Goal: Register for event/course: Register for event/course

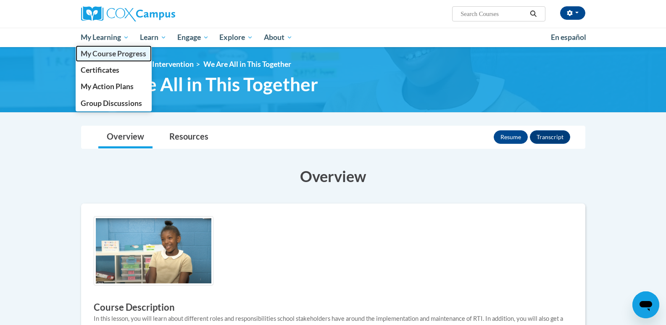
click at [108, 56] on span "My Course Progress" at bounding box center [114, 53] width 66 height 9
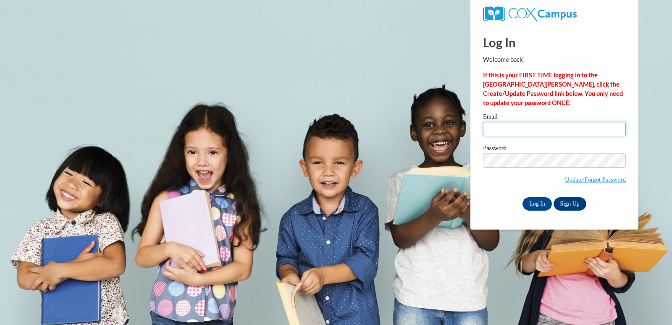
click at [510, 124] on input "Email" at bounding box center [554, 129] width 143 height 14
type input "hall.heather.e@muscogee.k12.ga.us"
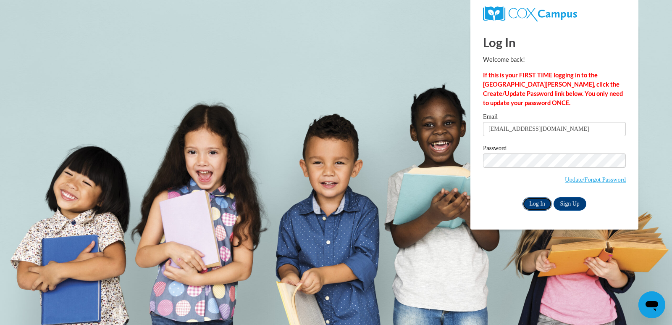
click at [526, 202] on input "Log In" at bounding box center [537, 203] width 29 height 13
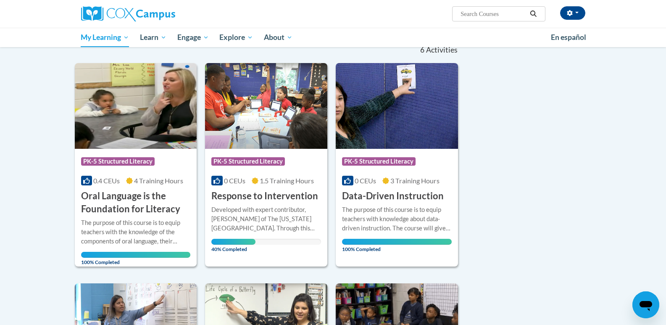
scroll to position [126, 0]
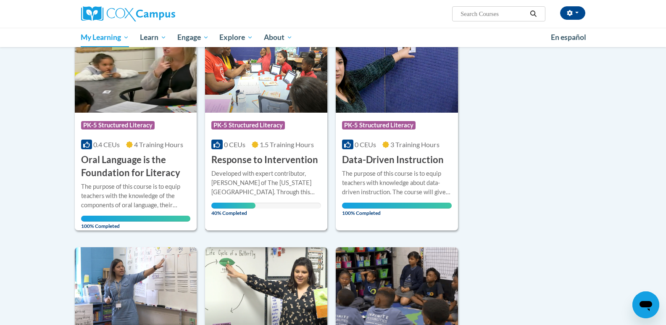
click at [279, 161] on h3 "Response to Intervention" at bounding box center [264, 159] width 107 height 13
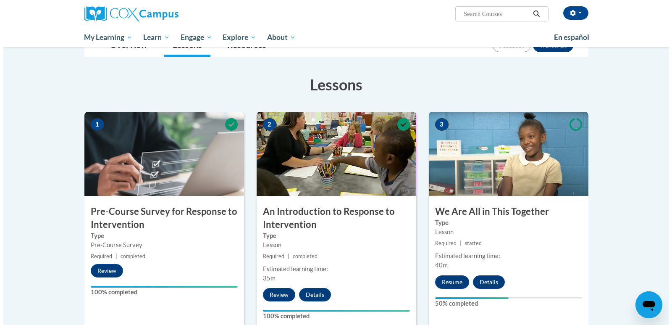
scroll to position [168, 0]
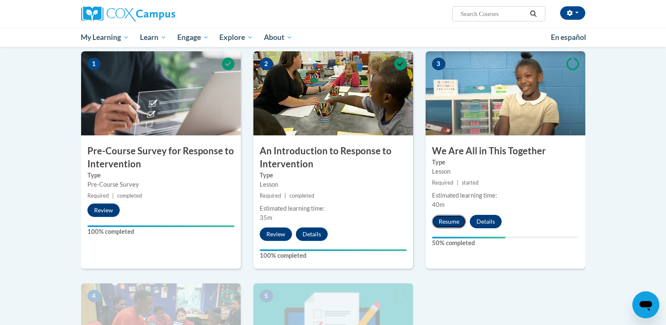
click at [449, 222] on button "Resume" at bounding box center [449, 221] width 34 height 13
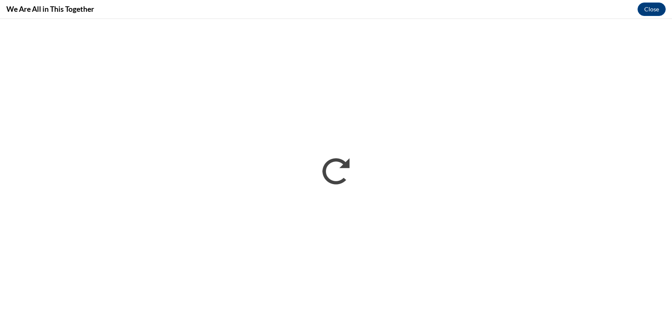
scroll to position [0, 0]
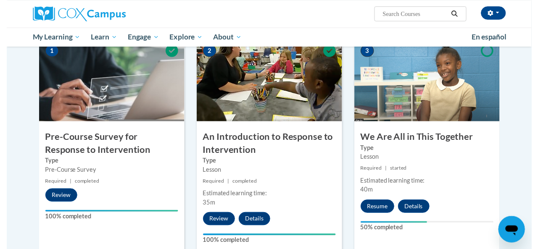
scroll to position [231, 0]
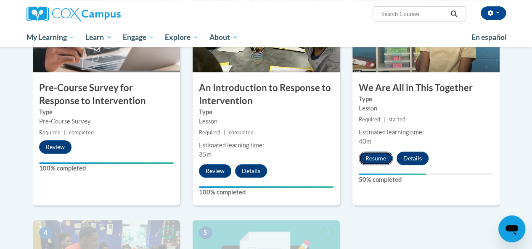
click at [374, 158] on button "Resume" at bounding box center [375, 158] width 34 height 13
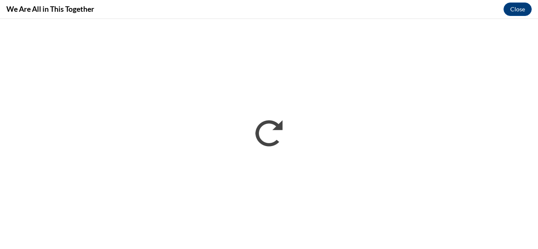
scroll to position [0, 0]
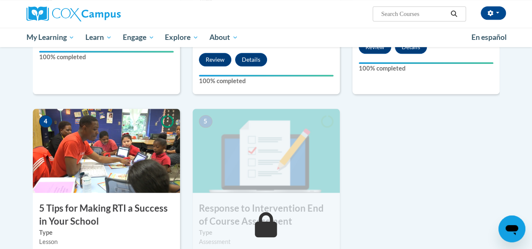
scroll to position [378, 0]
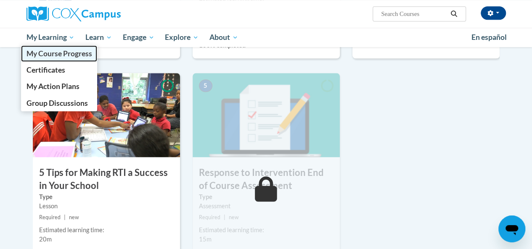
click at [61, 55] on span "My Course Progress" at bounding box center [59, 53] width 66 height 9
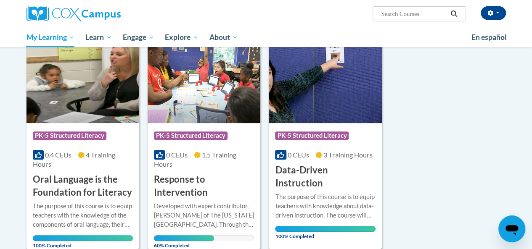
scroll to position [126, 0]
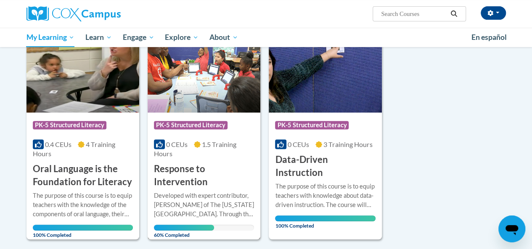
click at [192, 184] on h3 "Response to Intervention" at bounding box center [204, 176] width 100 height 26
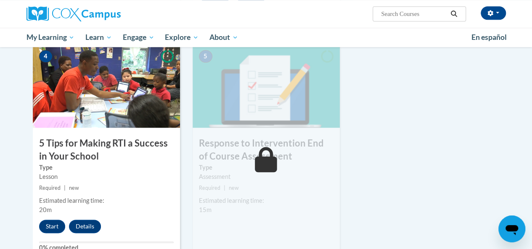
scroll to position [420, 0]
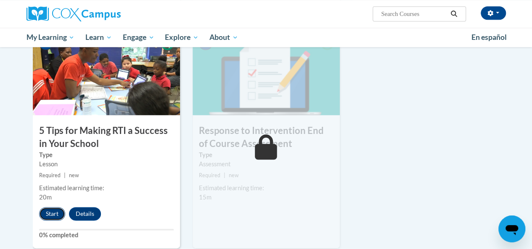
click at [44, 215] on button "Start" at bounding box center [52, 213] width 26 height 13
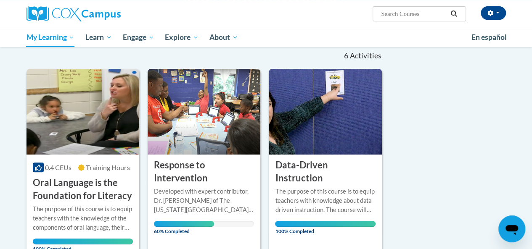
scroll to position [126, 0]
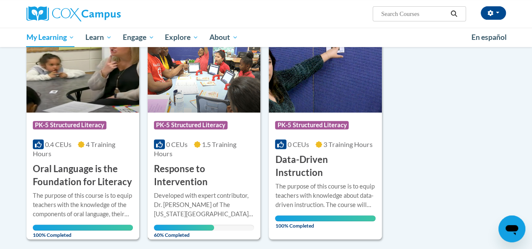
click at [183, 177] on h3 "Response to Intervention" at bounding box center [204, 176] width 100 height 26
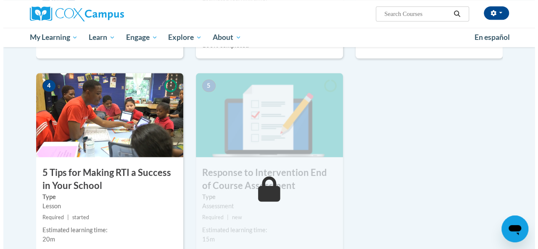
scroll to position [420, 0]
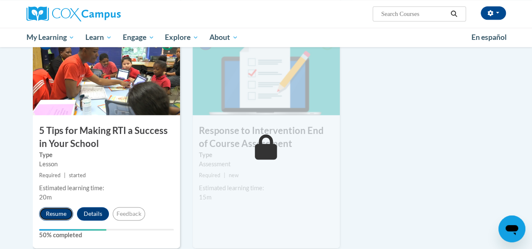
click at [58, 216] on button "Resume" at bounding box center [56, 213] width 34 height 13
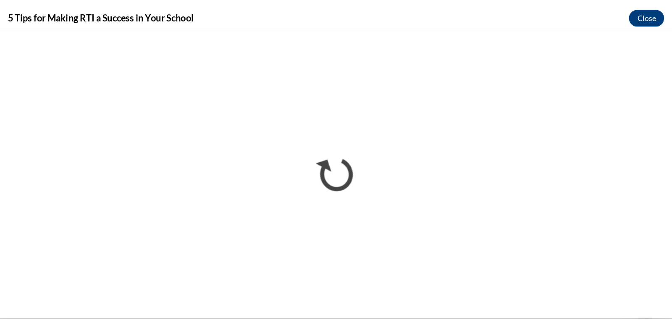
scroll to position [0, 0]
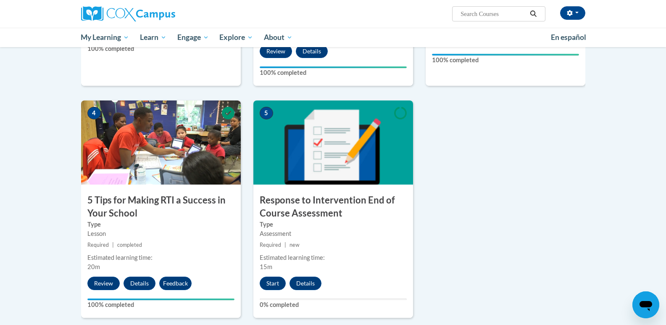
scroll to position [378, 0]
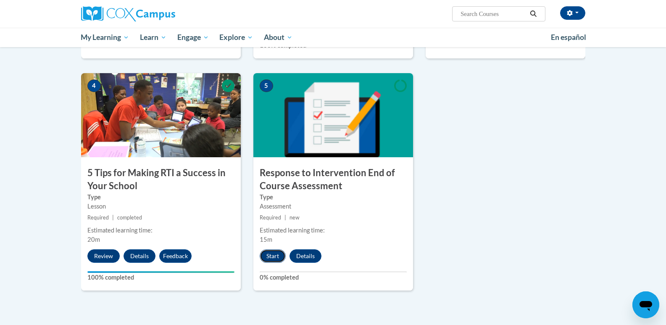
click at [267, 253] on button "Start" at bounding box center [273, 255] width 26 height 13
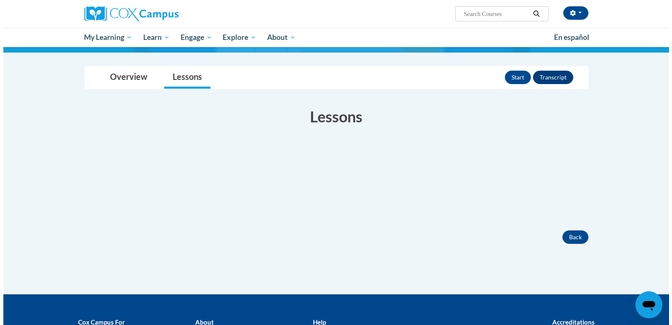
scroll to position [84, 0]
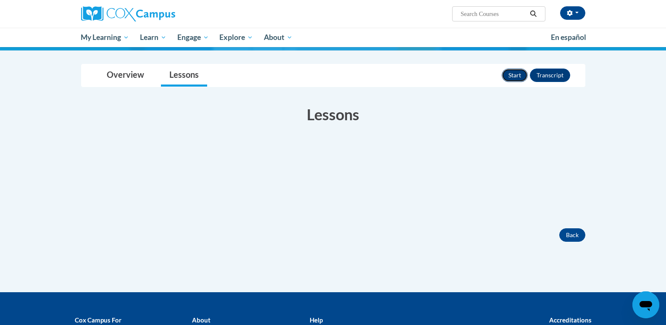
click at [513, 70] on button "Start" at bounding box center [515, 74] width 26 height 13
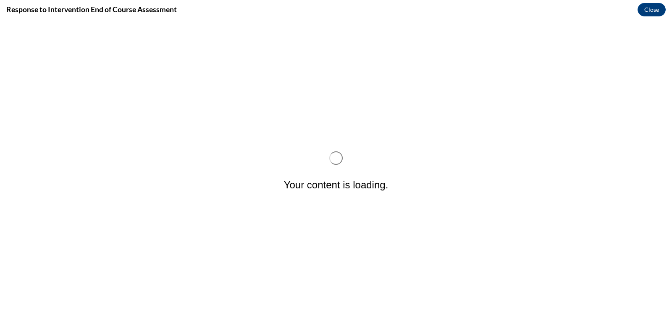
scroll to position [0, 0]
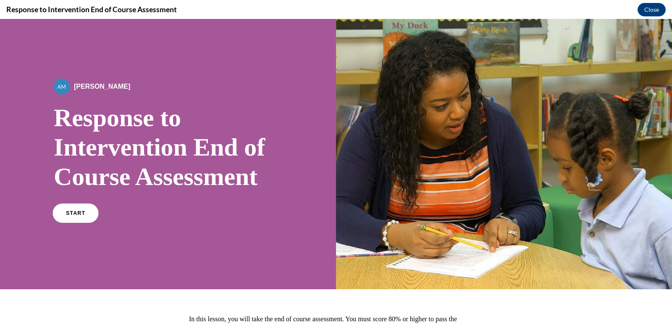
click at [70, 213] on span "START" at bounding box center [75, 213] width 19 height 6
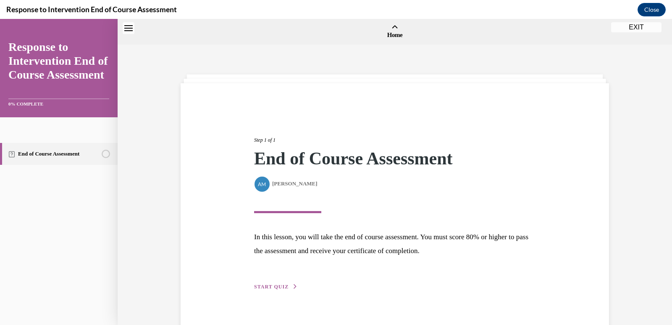
scroll to position [26, 0]
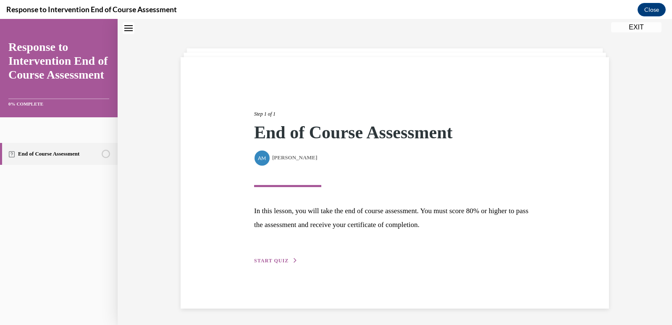
click at [270, 261] on span "START QUIZ" at bounding box center [271, 261] width 34 height 6
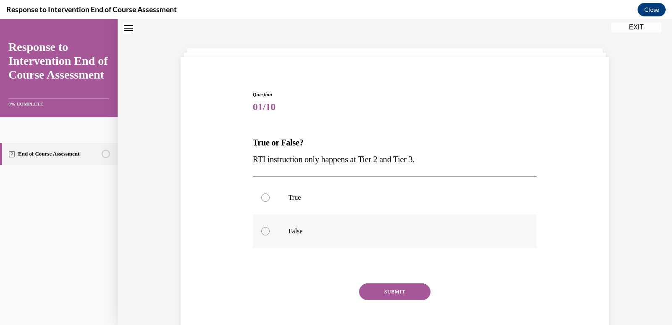
click at [347, 231] on p "False" at bounding box center [403, 231] width 228 height 8
click at [270, 231] on input "False" at bounding box center [265, 231] width 8 height 8
radio input "true"
click at [376, 288] on button "SUBMIT" at bounding box center [394, 291] width 71 height 17
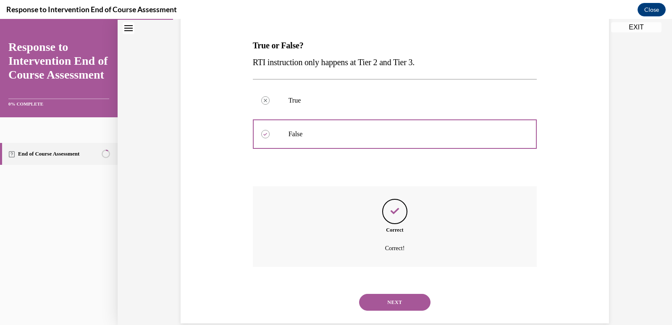
scroll to position [138, 0]
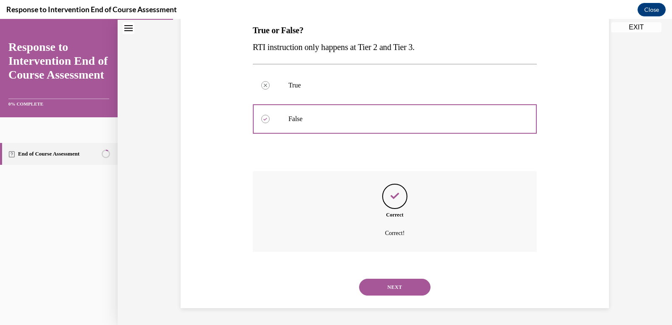
click at [396, 288] on button "NEXT" at bounding box center [394, 287] width 71 height 17
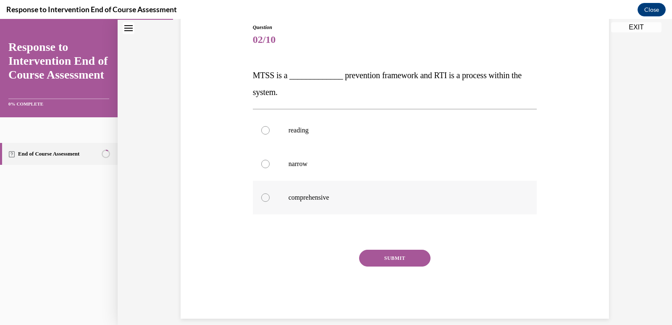
click at [333, 194] on p "comprehensive" at bounding box center [403, 197] width 228 height 8
click at [270, 194] on input "comprehensive" at bounding box center [265, 197] width 8 height 8
radio input "true"
click at [382, 255] on button "SUBMIT" at bounding box center [394, 258] width 71 height 17
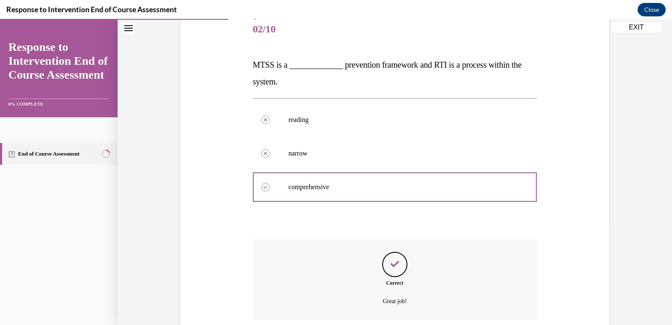
scroll to position [172, 0]
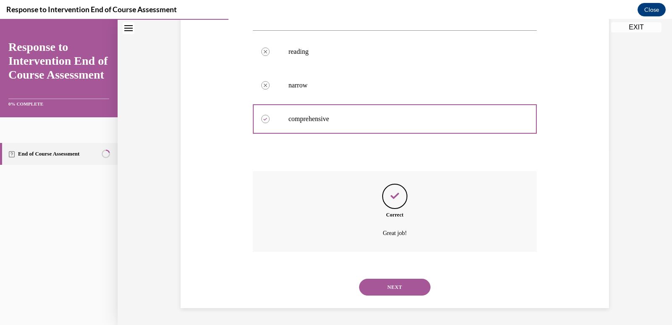
click at [391, 291] on button "NEXT" at bounding box center [394, 287] width 71 height 17
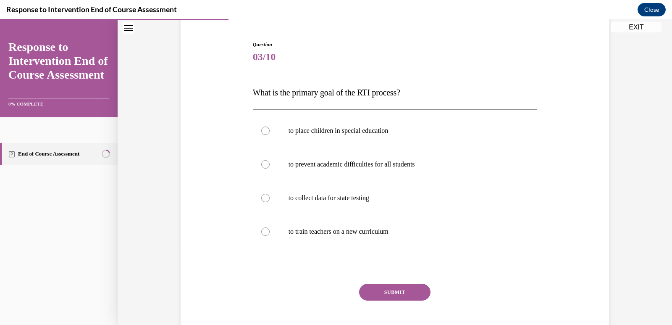
scroll to position [117, 0]
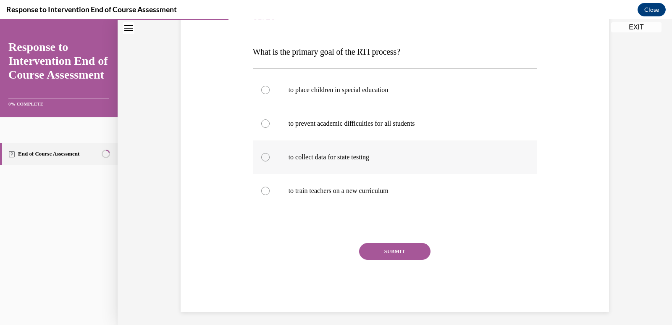
click at [413, 151] on label "to collect data for state testing" at bounding box center [395, 157] width 284 height 34
click at [270, 153] on input "to collect data for state testing" at bounding box center [265, 157] width 8 height 8
radio input "true"
click at [381, 126] on p "to prevent academic difficulties for all students" at bounding box center [403, 123] width 228 height 8
click at [270, 126] on input "to prevent academic difficulties for all students" at bounding box center [265, 123] width 8 height 8
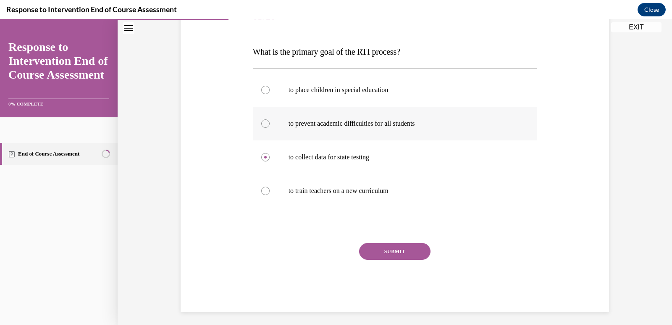
radio input "true"
click at [408, 253] on button "SUBMIT" at bounding box center [394, 251] width 71 height 17
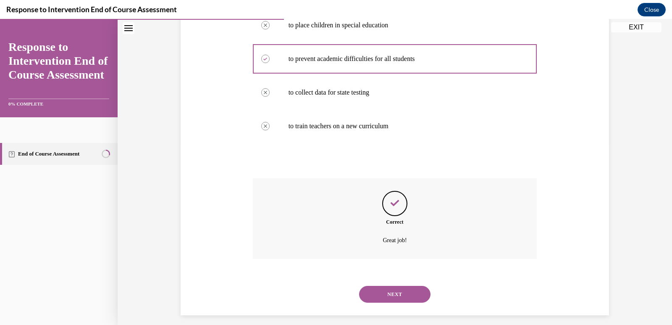
scroll to position [189, 0]
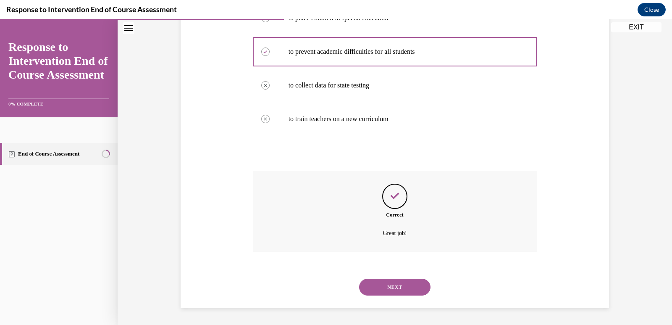
click at [387, 294] on button "NEXT" at bounding box center [394, 287] width 71 height 17
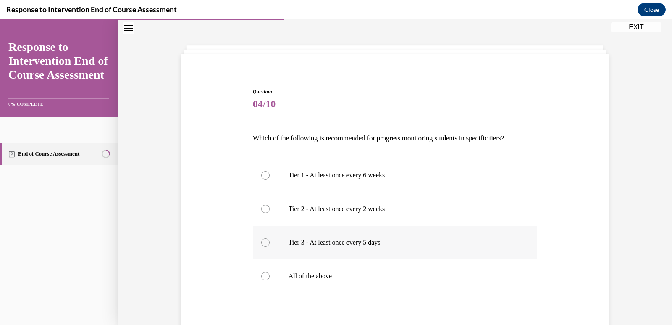
scroll to position [42, 0]
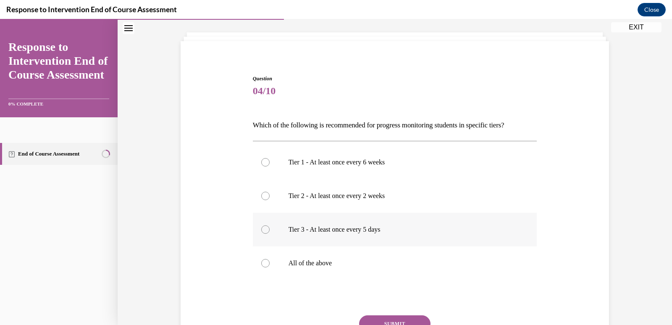
click at [403, 270] on label "All of the above" at bounding box center [395, 263] width 284 height 34
click at [270, 267] on input "All of the above" at bounding box center [265, 263] width 8 height 8
radio input "true"
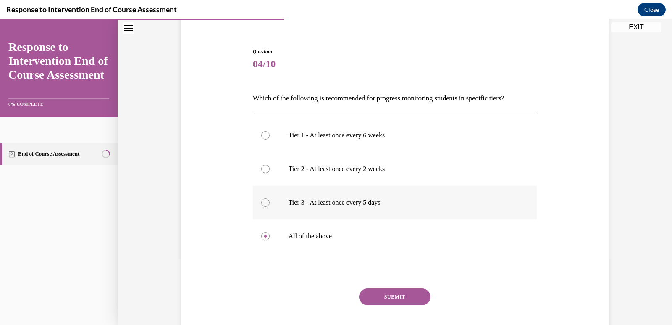
scroll to position [84, 0]
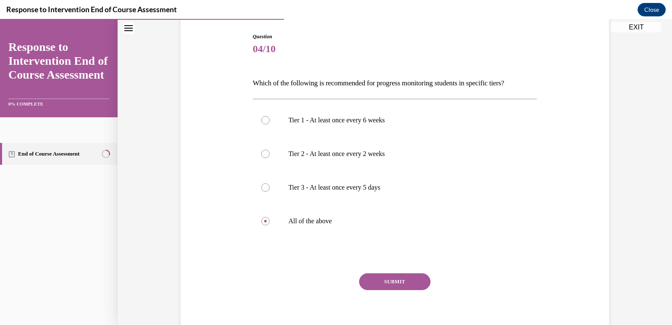
click at [400, 282] on button "SUBMIT" at bounding box center [394, 281] width 71 height 17
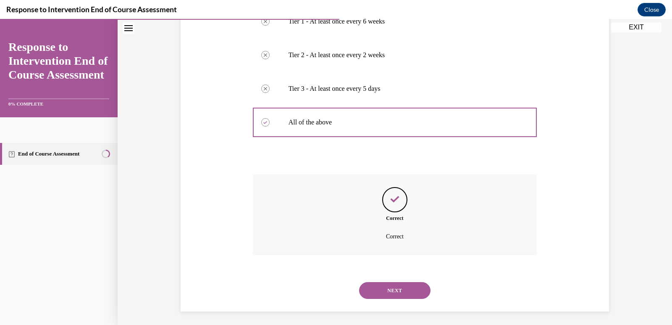
scroll to position [186, 0]
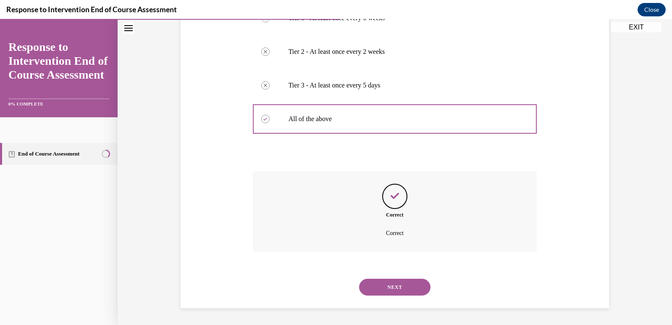
click at [395, 290] on button "NEXT" at bounding box center [394, 287] width 71 height 17
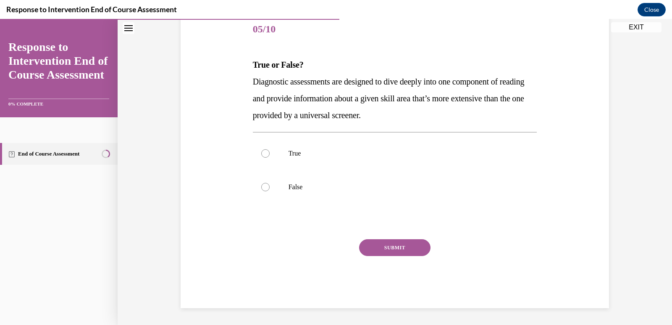
scroll to position [93, 0]
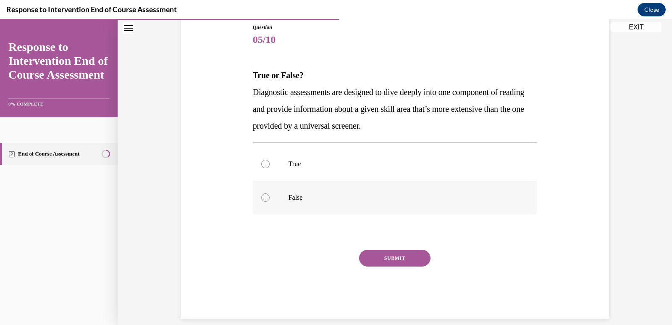
click at [365, 201] on p "False" at bounding box center [403, 197] width 228 height 8
click at [270, 201] on input "False" at bounding box center [265, 197] width 8 height 8
radio input "true"
click at [395, 255] on button "SUBMIT" at bounding box center [394, 258] width 71 height 17
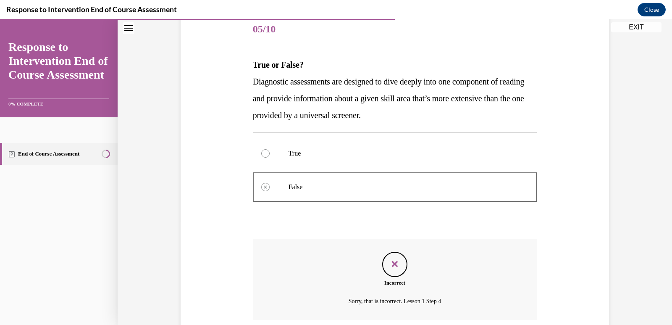
scroll to position [172, 0]
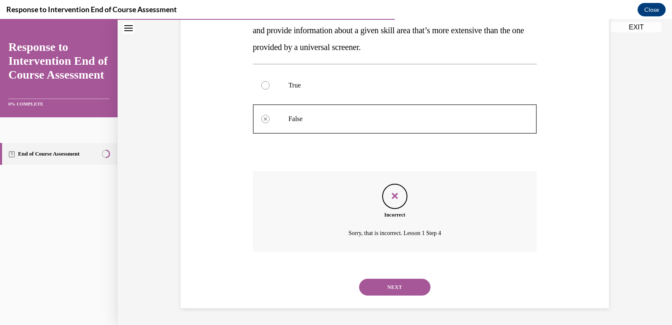
click at [394, 288] on button "NEXT" at bounding box center [394, 287] width 71 height 17
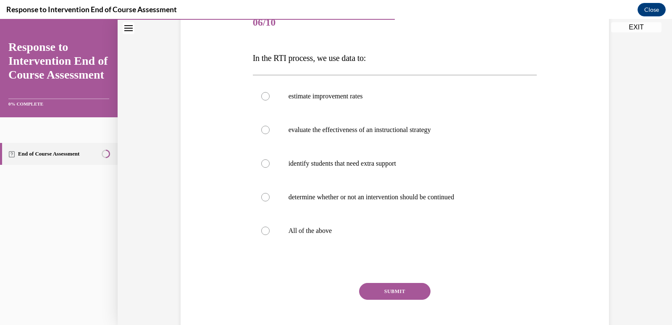
scroll to position [126, 0]
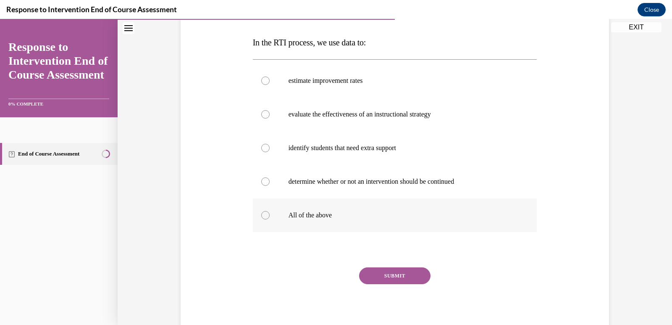
click at [350, 211] on p "All of the above" at bounding box center [403, 215] width 228 height 8
click at [270, 211] on input "All of the above" at bounding box center [265, 215] width 8 height 8
radio input "true"
click at [394, 279] on button "SUBMIT" at bounding box center [394, 275] width 71 height 17
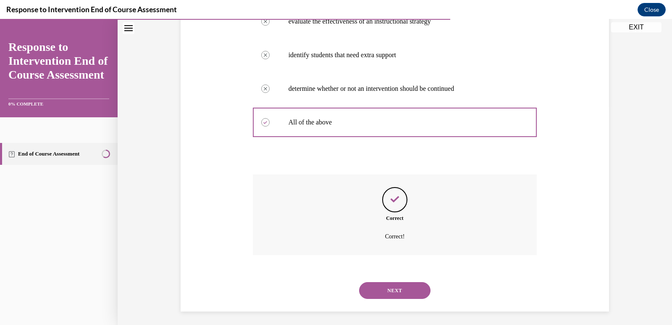
scroll to position [222, 0]
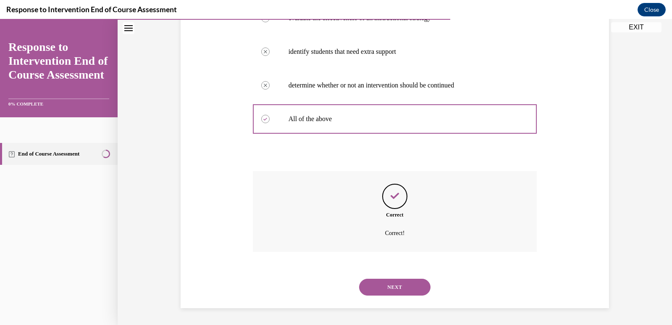
click at [394, 282] on button "NEXT" at bounding box center [394, 287] width 71 height 17
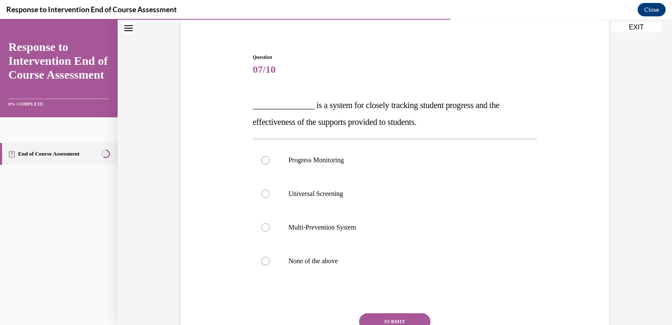
scroll to position [84, 0]
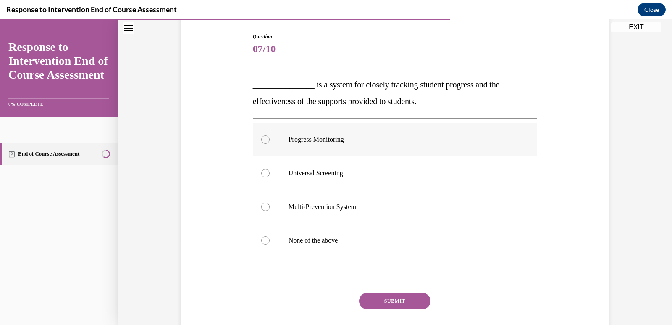
click at [367, 141] on p "Progress Monitoring" at bounding box center [403, 139] width 228 height 8
click at [270, 141] on input "Progress Monitoring" at bounding box center [265, 139] width 8 height 8
radio input "true"
click at [385, 296] on button "SUBMIT" at bounding box center [394, 300] width 71 height 17
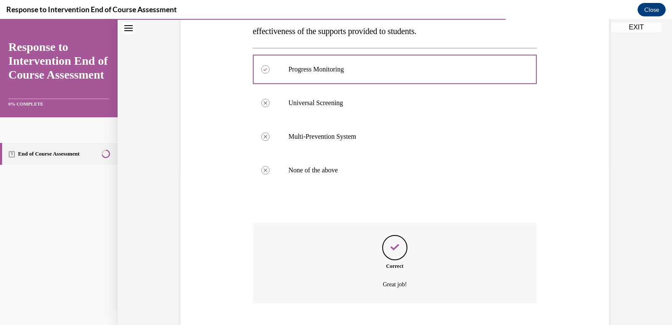
scroll to position [205, 0]
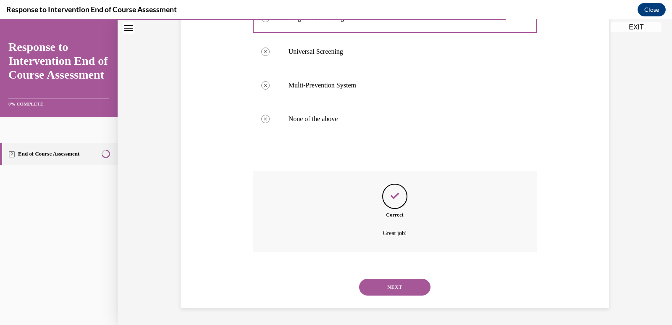
click at [383, 287] on button "NEXT" at bounding box center [394, 287] width 71 height 17
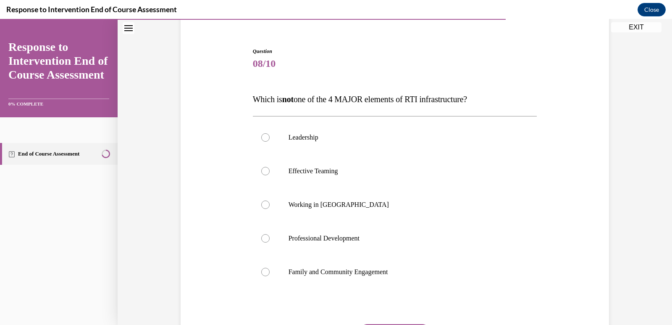
scroll to position [84, 0]
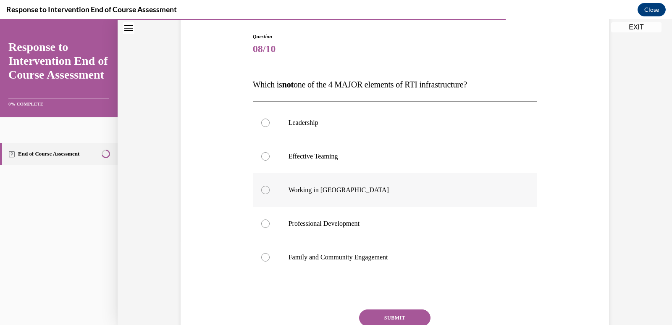
click at [355, 195] on label "Working in Silos" at bounding box center [395, 190] width 284 height 34
click at [270, 194] on input "Working in Silos" at bounding box center [265, 190] width 8 height 8
radio input "true"
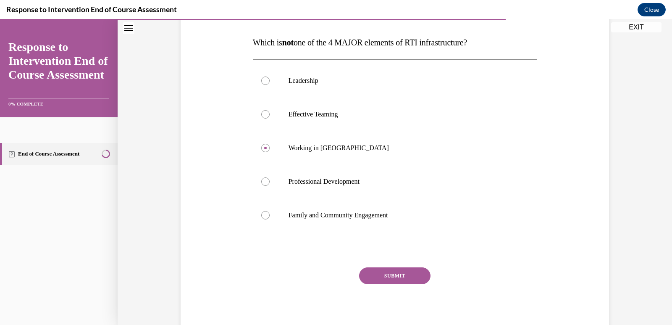
click at [375, 279] on button "SUBMIT" at bounding box center [394, 275] width 71 height 17
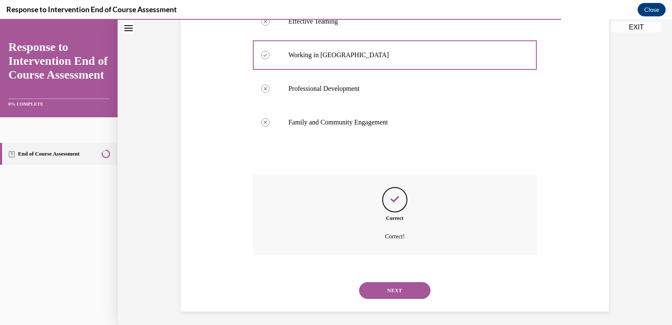
scroll to position [222, 0]
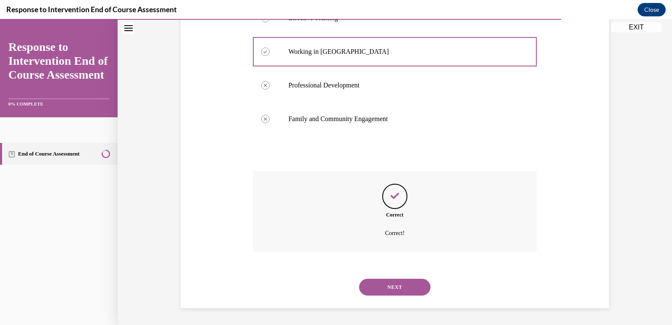
click at [378, 282] on button "NEXT" at bounding box center [394, 287] width 71 height 17
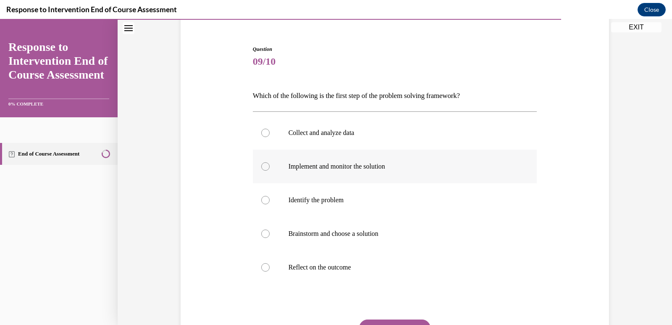
scroll to position [84, 0]
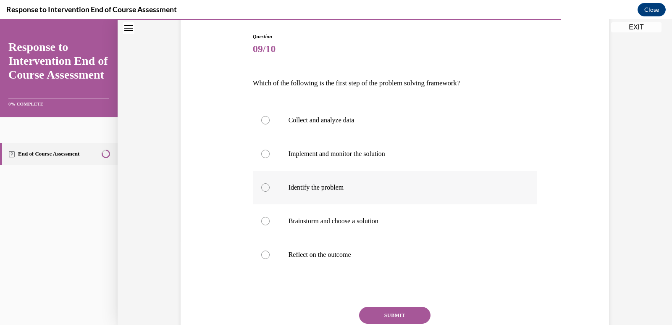
click at [371, 198] on label "Identify the problem" at bounding box center [395, 188] width 284 height 34
click at [270, 192] on input "Identify the problem" at bounding box center [265, 187] width 8 height 8
radio input "true"
click at [387, 310] on button "SUBMIT" at bounding box center [394, 315] width 71 height 17
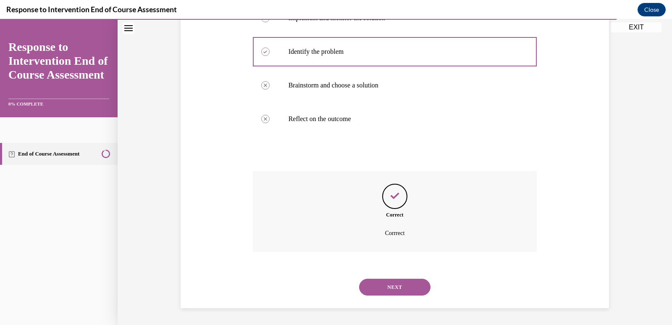
click at [386, 287] on button "NEXT" at bounding box center [394, 287] width 71 height 17
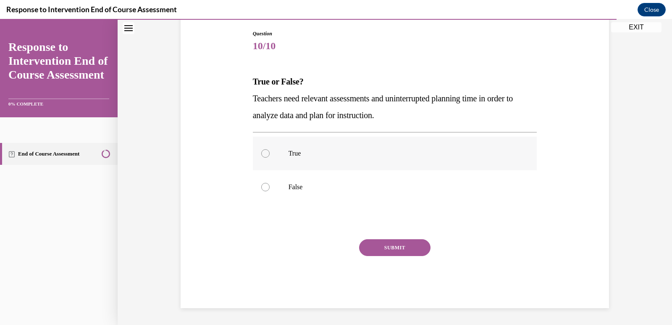
click at [351, 153] on p "True" at bounding box center [403, 153] width 228 height 8
click at [270, 153] on input "True" at bounding box center [265, 153] width 8 height 8
radio input "true"
click at [379, 247] on button "SUBMIT" at bounding box center [394, 247] width 71 height 17
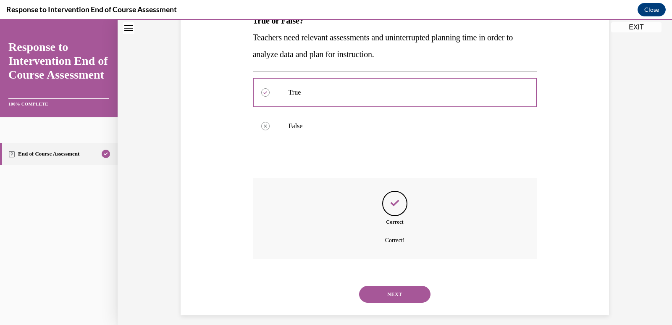
scroll to position [155, 0]
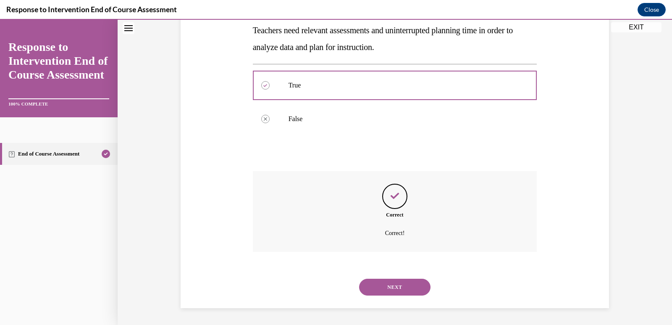
click at [389, 286] on button "NEXT" at bounding box center [394, 287] width 71 height 17
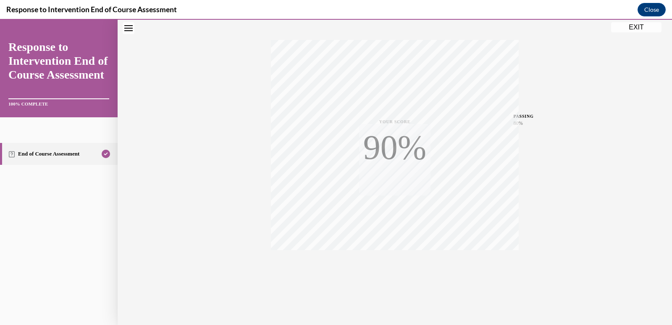
scroll to position [125, 0]
click at [626, 31] on button "EXIT" at bounding box center [636, 27] width 50 height 10
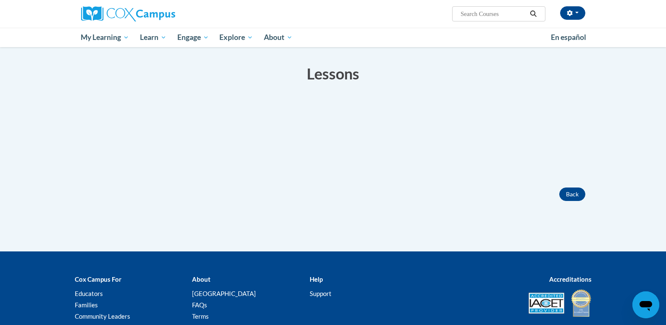
scroll to position [84, 0]
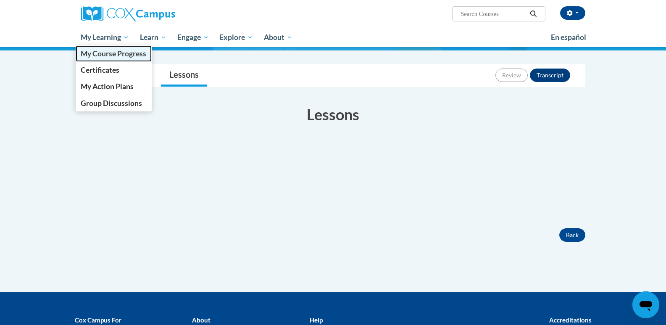
click at [114, 49] on span "My Course Progress" at bounding box center [114, 53] width 66 height 9
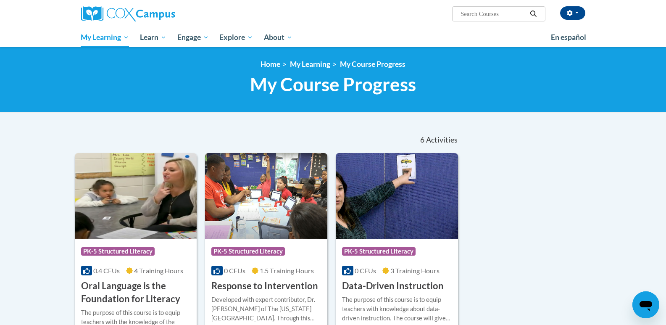
click at [476, 12] on input "Search..." at bounding box center [493, 14] width 67 height 10
type input "alphabet"
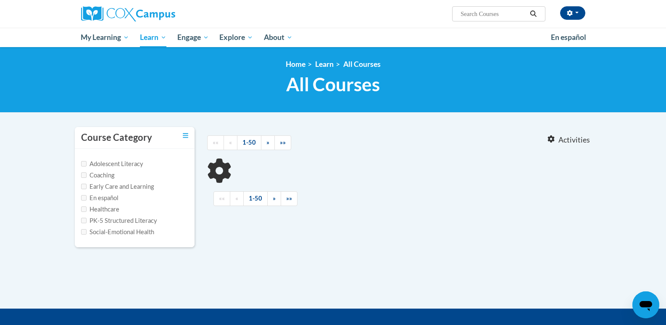
type input "alphabet"
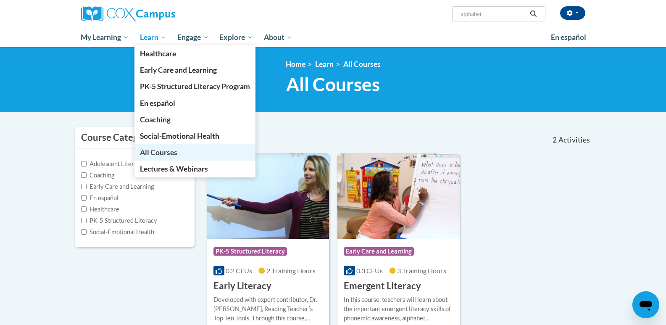
click at [160, 150] on span "All Courses" at bounding box center [158, 152] width 37 height 9
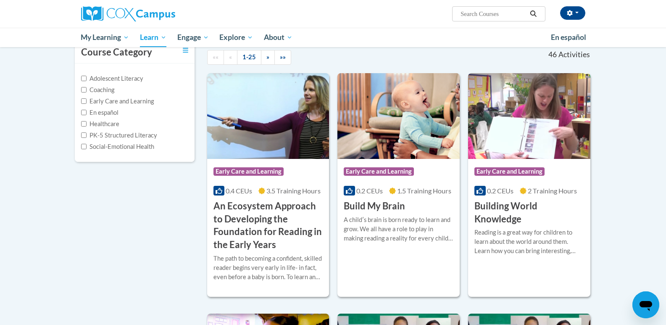
scroll to position [84, 0]
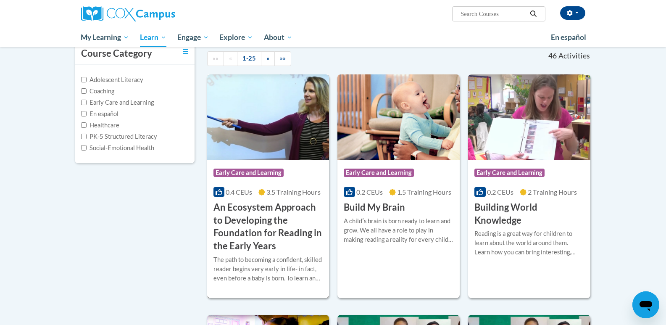
click at [245, 233] on h3 "An Ecosystem Approach to Developing the Foundation for Reading in the Early Yea…" at bounding box center [268, 227] width 110 height 52
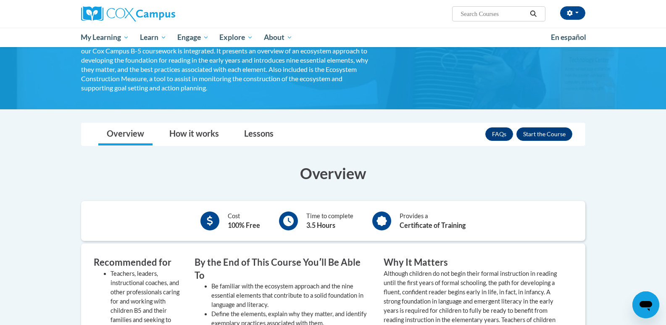
scroll to position [59, 0]
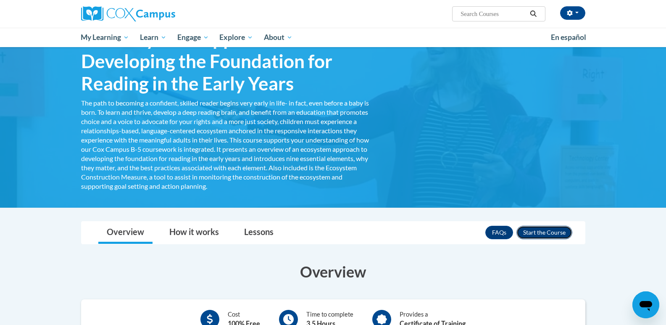
click at [560, 231] on button "Enroll" at bounding box center [544, 232] width 56 height 13
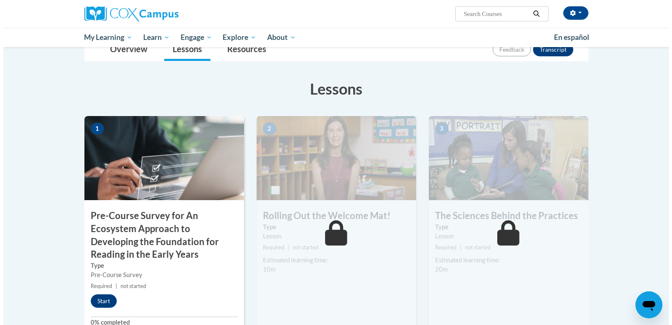
scroll to position [126, 0]
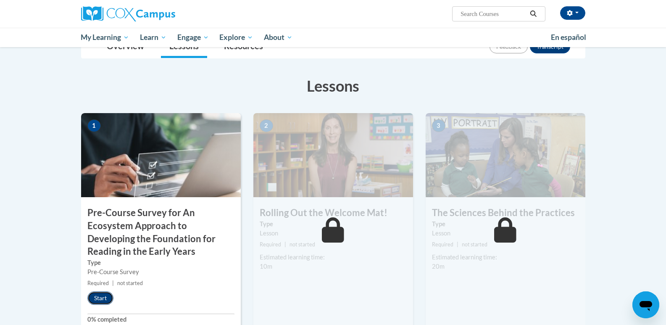
click at [100, 302] on button "Start" at bounding box center [100, 297] width 26 height 13
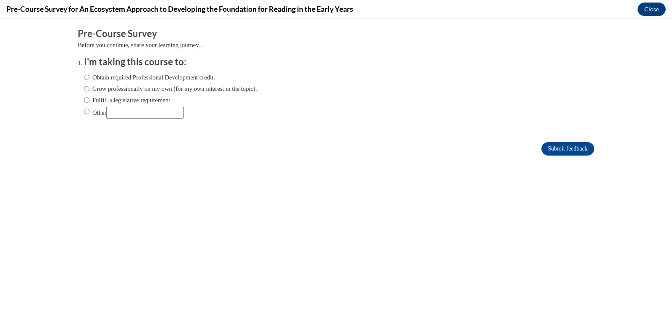
scroll to position [0, 0]
click at [99, 80] on label "Obtain required Professional Development credit." at bounding box center [149, 77] width 131 height 9
click at [90, 80] on input "Obtain required Professional Development credit." at bounding box center [86, 77] width 5 height 9
radio input "true"
click at [547, 150] on input "Submit feedback" at bounding box center [568, 148] width 53 height 13
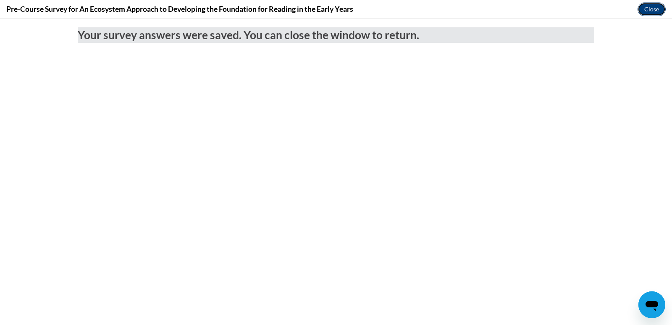
click at [649, 13] on button "Close" at bounding box center [652, 9] width 28 height 13
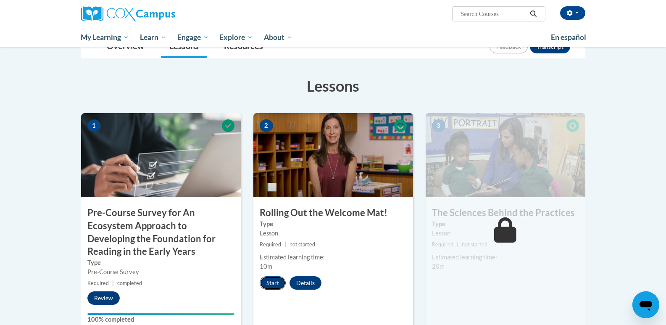
click at [273, 285] on button "Start" at bounding box center [273, 282] width 26 height 13
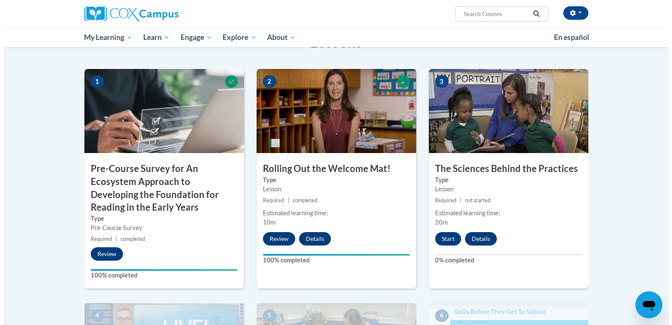
scroll to position [168, 0]
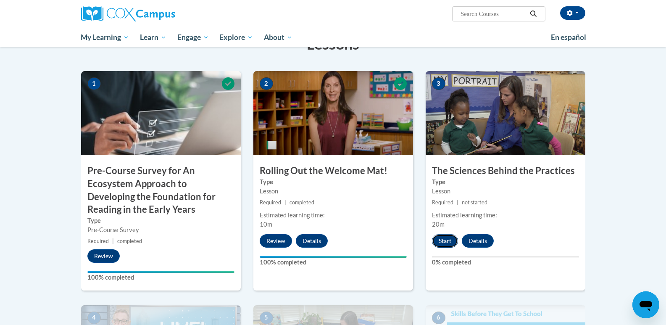
click at [447, 240] on button "Start" at bounding box center [445, 240] width 26 height 13
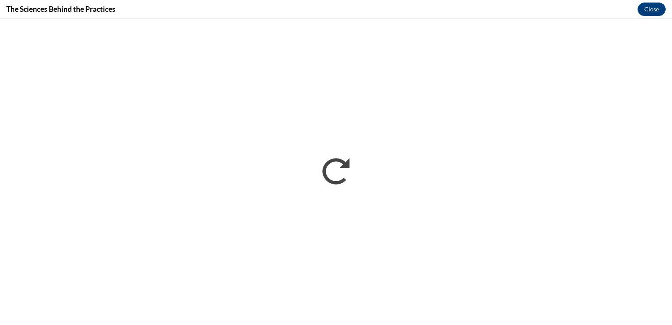
scroll to position [0, 0]
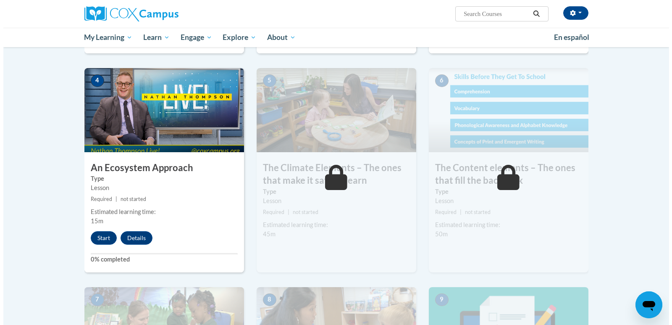
scroll to position [420, 0]
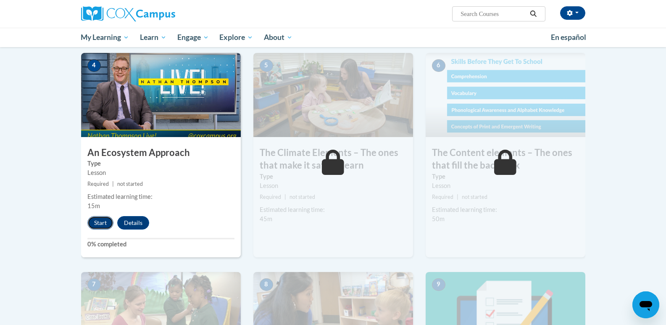
click at [98, 226] on button "Start" at bounding box center [100, 222] width 26 height 13
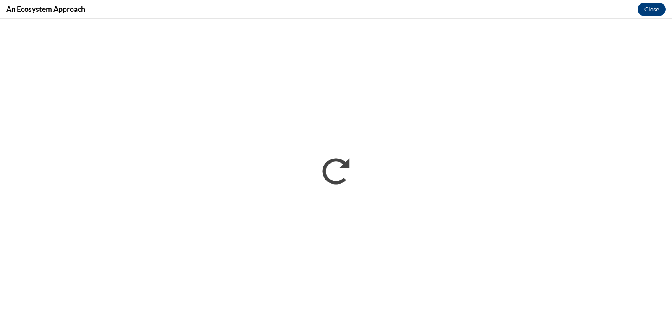
scroll to position [0, 0]
